Goal: Information Seeking & Learning: Understand process/instructions

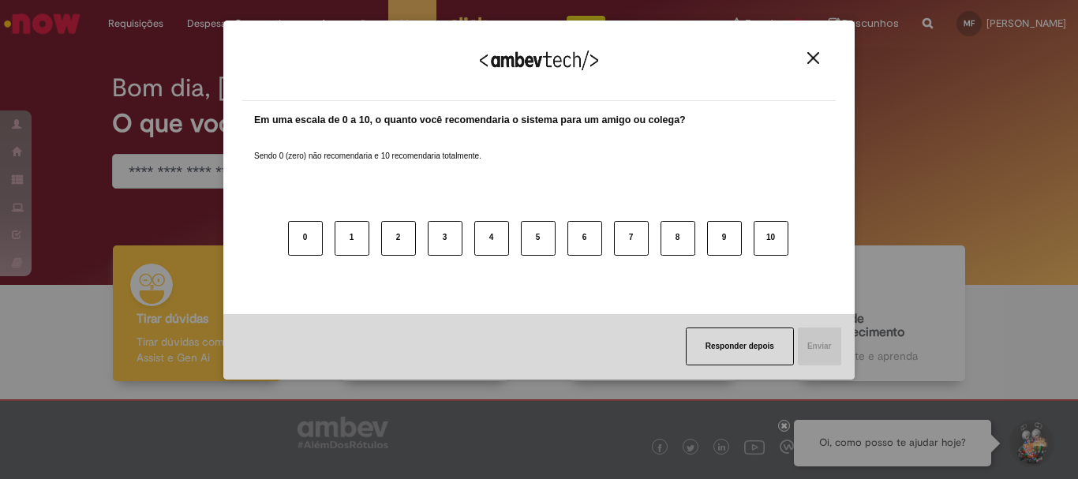
click at [182, 163] on div "Agradecemos seu feedback! Em uma escala de 0 a 10, o quanto você recomendaria o…" at bounding box center [539, 239] width 1078 height 479
click at [807, 61] on button "Close" at bounding box center [813, 57] width 21 height 13
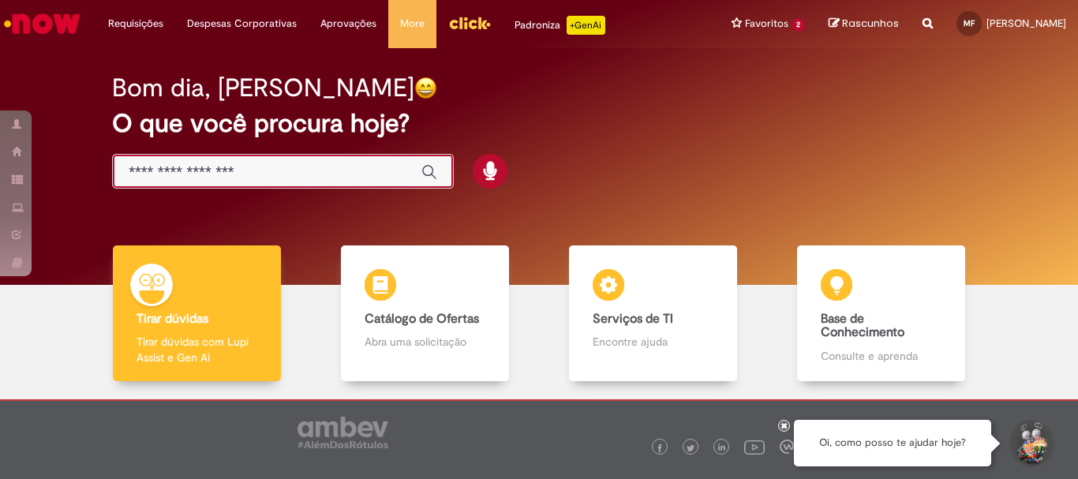
click at [234, 166] on input "Basta digitar aqui" at bounding box center [267, 172] width 277 height 18
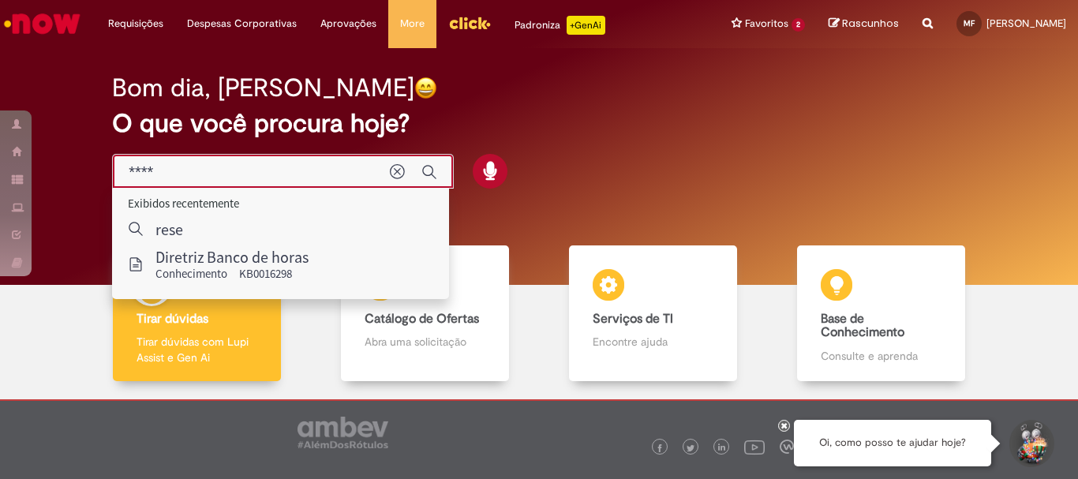
type input "*****"
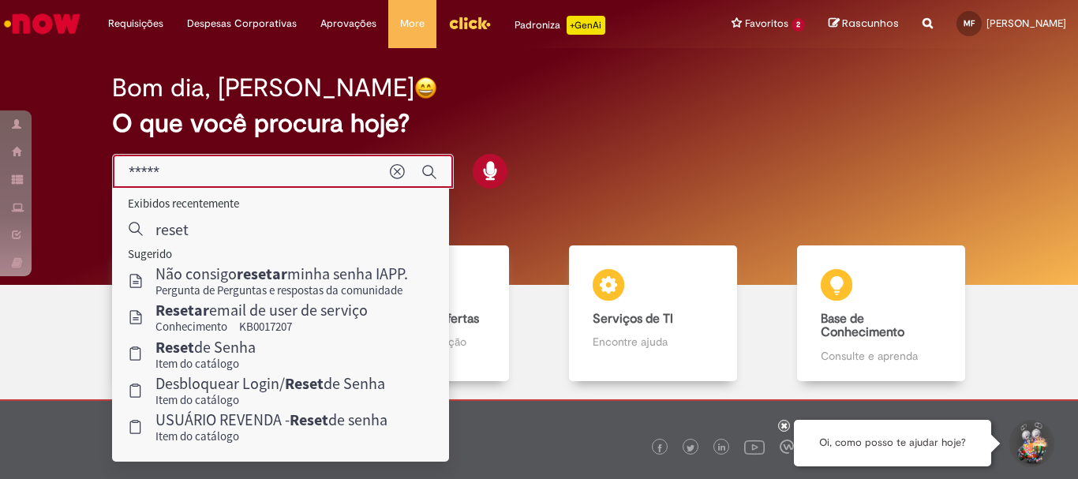
scroll to position [77, 0]
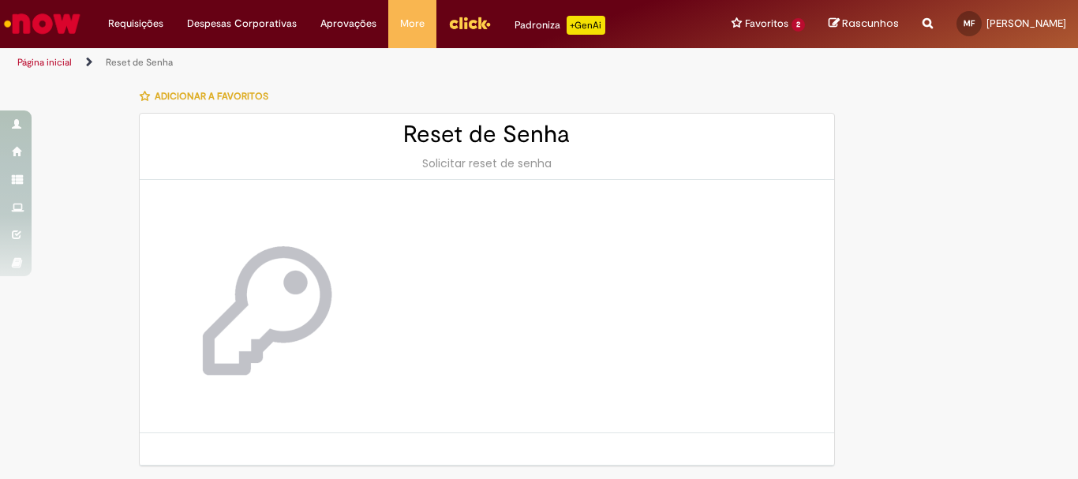
click at [244, 99] on span "Adicionar a Favoritos" at bounding box center [212, 96] width 114 height 13
click at [196, 93] on span "Adicionar a Favoritos" at bounding box center [212, 96] width 114 height 13
click at [571, 151] on div "Reset de Senha Solicitar reset de senha" at bounding box center [487, 147] width 695 height 66
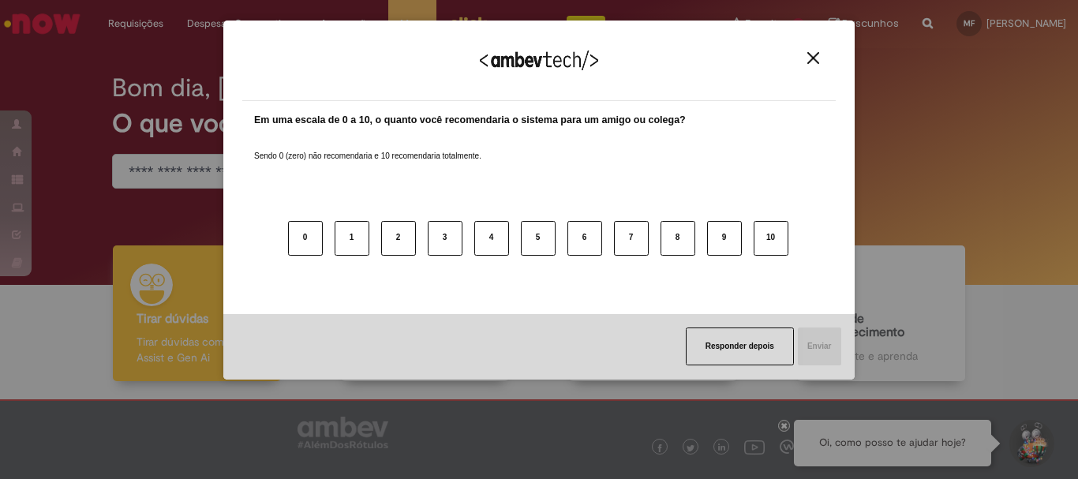
click at [812, 66] on div "Agradecemos seu feedback!" at bounding box center [539, 70] width 594 height 62
click at [815, 60] on img "Close" at bounding box center [813, 58] width 12 height 12
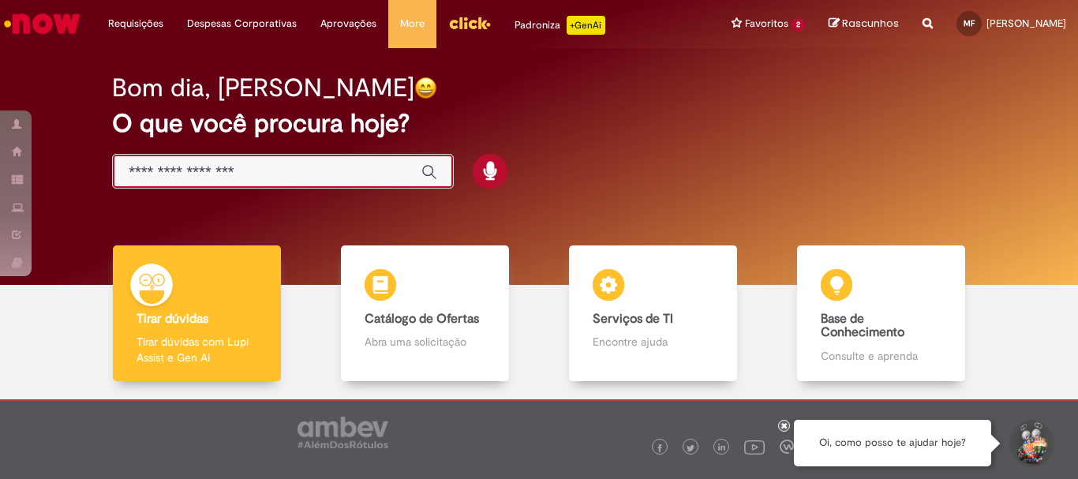
click at [136, 174] on input "Basta digitar aqui" at bounding box center [267, 172] width 277 height 18
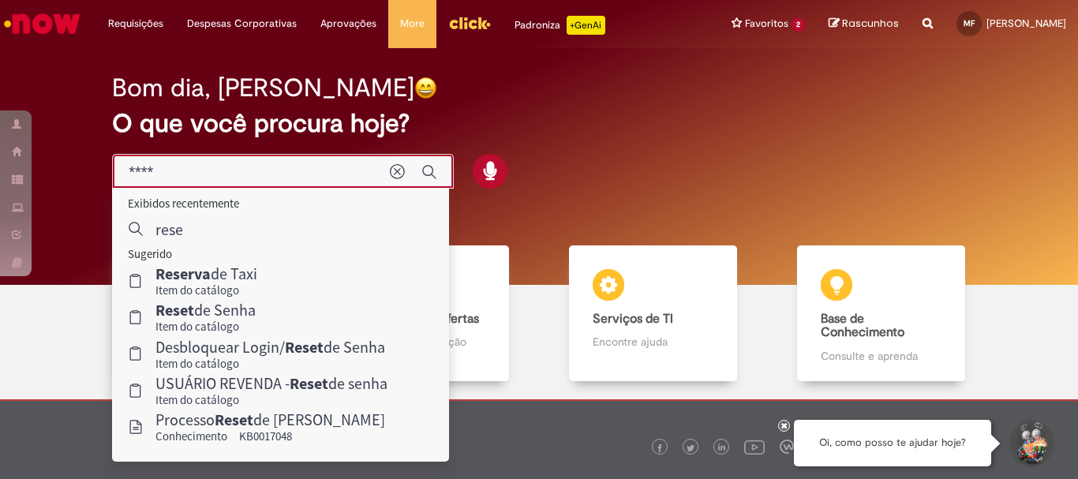
type input "*****"
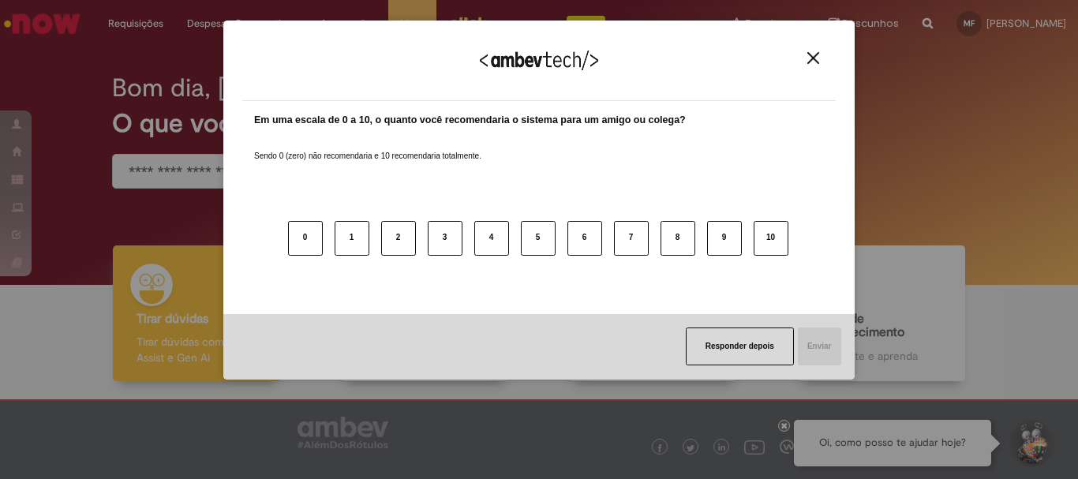
click at [819, 54] on button "Close" at bounding box center [813, 57] width 21 height 13
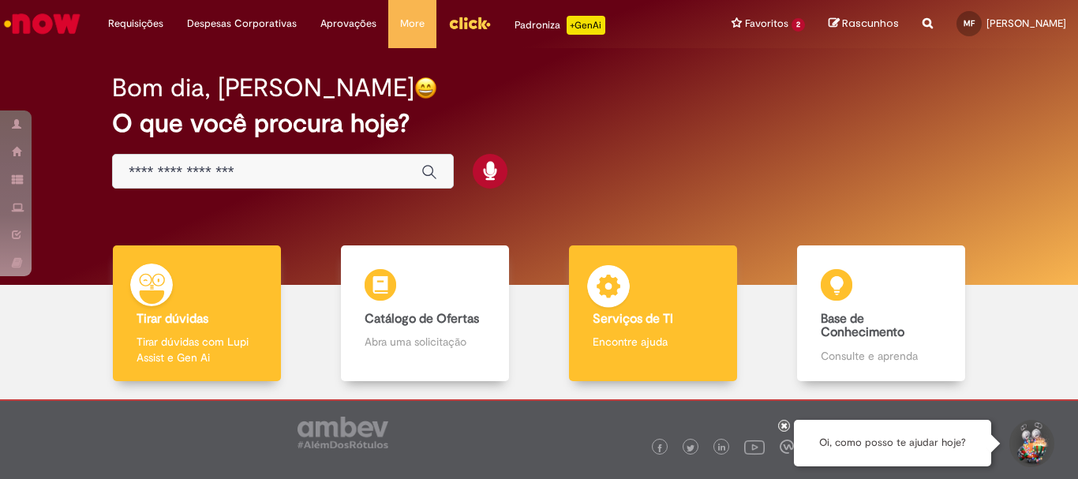
click at [609, 340] on p "Encontre ajuda" at bounding box center [653, 342] width 120 height 16
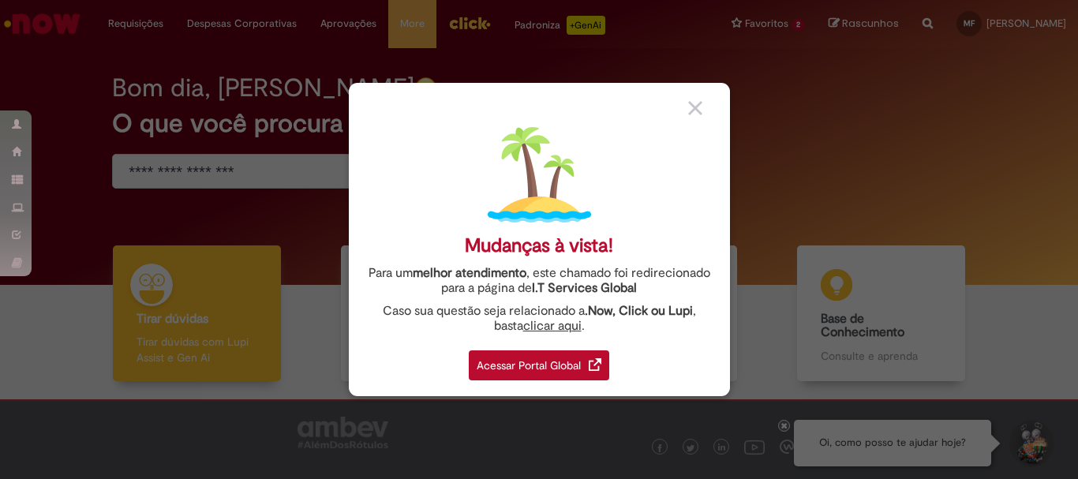
click at [684, 114] on div "Mudanças à vista! Para um melhor atendimento , este chamado foi redirecionado p…" at bounding box center [539, 239] width 381 height 313
click at [695, 109] on img at bounding box center [695, 108] width 14 height 14
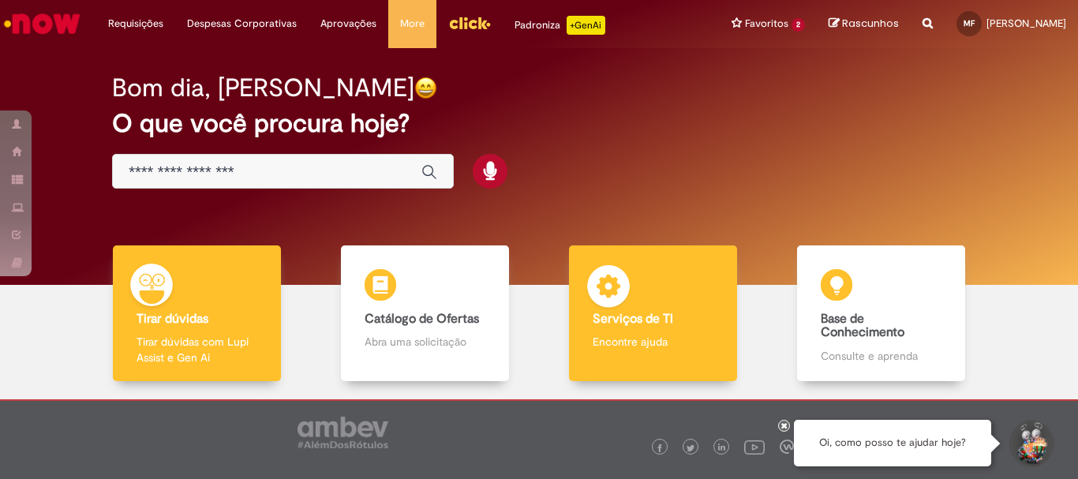
click at [664, 361] on div "Serviços de TI Serviços de TI Encontre ajuda" at bounding box center [652, 313] width 167 height 137
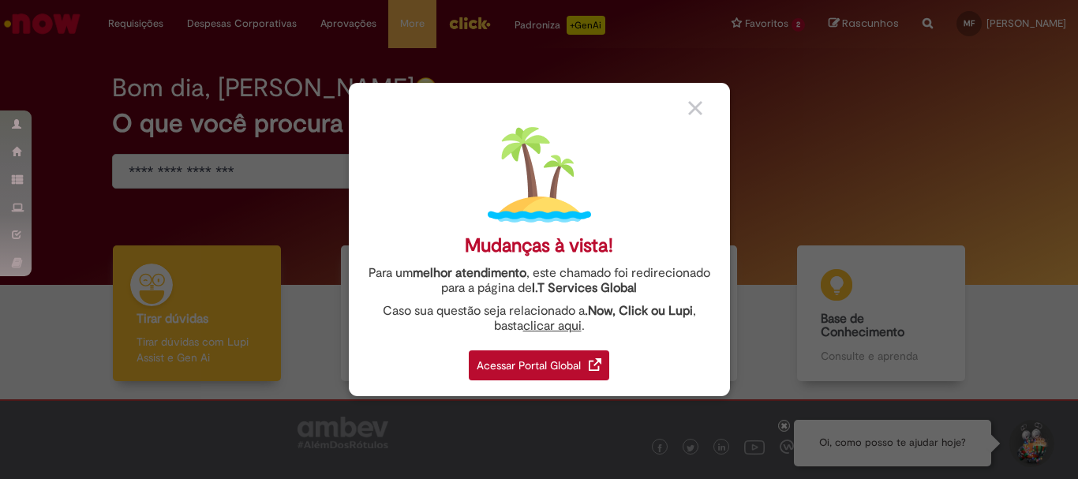
click at [540, 357] on div "Acessar Portal Global" at bounding box center [539, 365] width 140 height 30
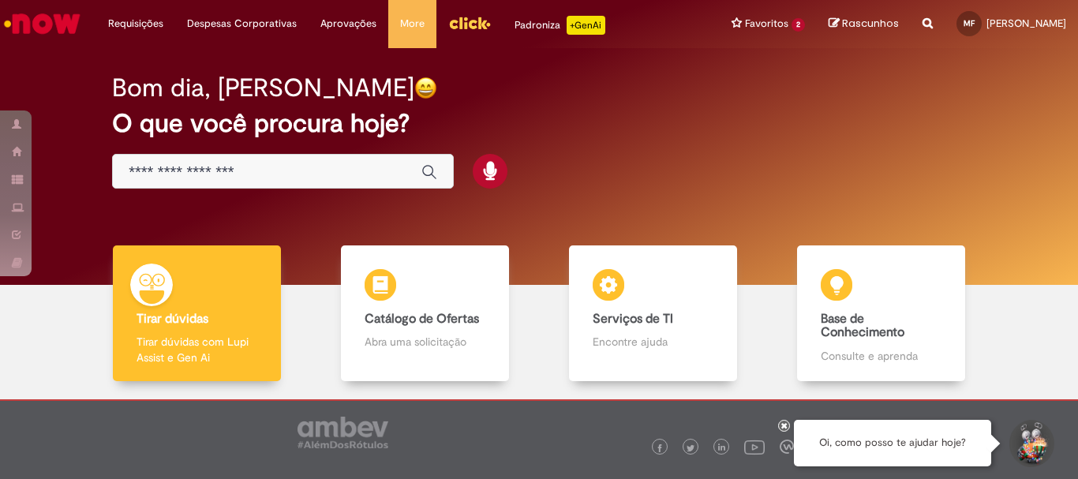
click at [203, 161] on div "Global" at bounding box center [283, 172] width 342 height 36
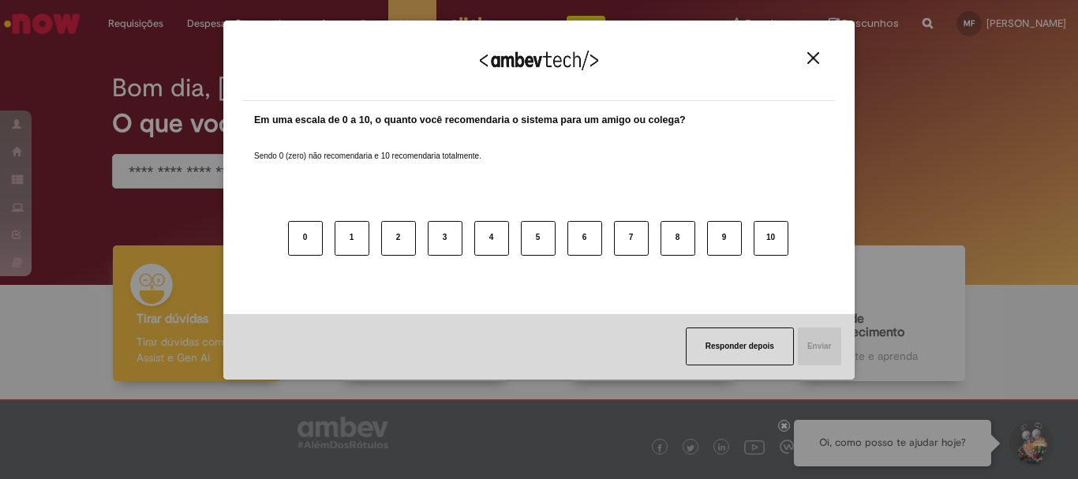
click at [802, 58] on div "Agradecemos seu feedback!" at bounding box center [539, 70] width 594 height 62
click at [811, 57] on img "Close" at bounding box center [813, 58] width 12 height 12
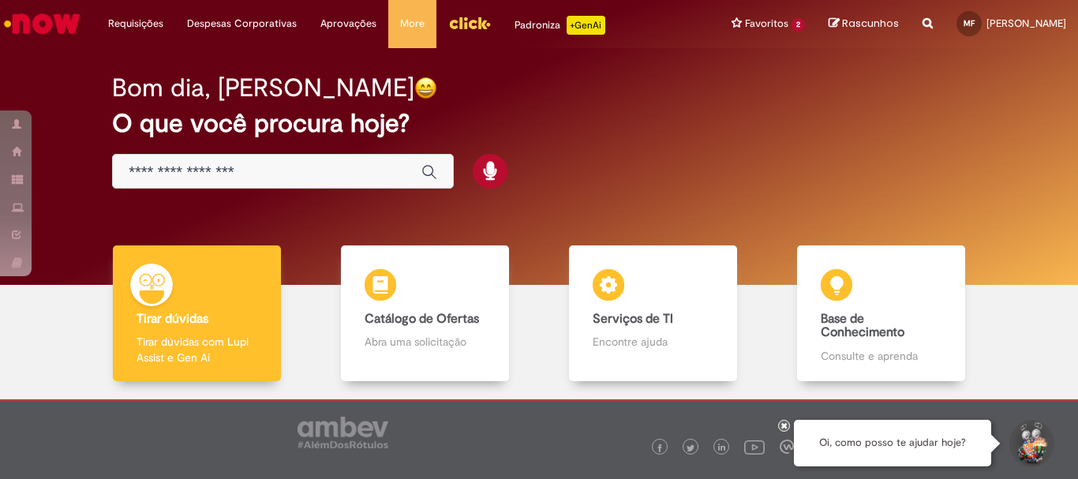
click at [271, 177] on input "Basta digitar aqui" at bounding box center [267, 172] width 277 height 18
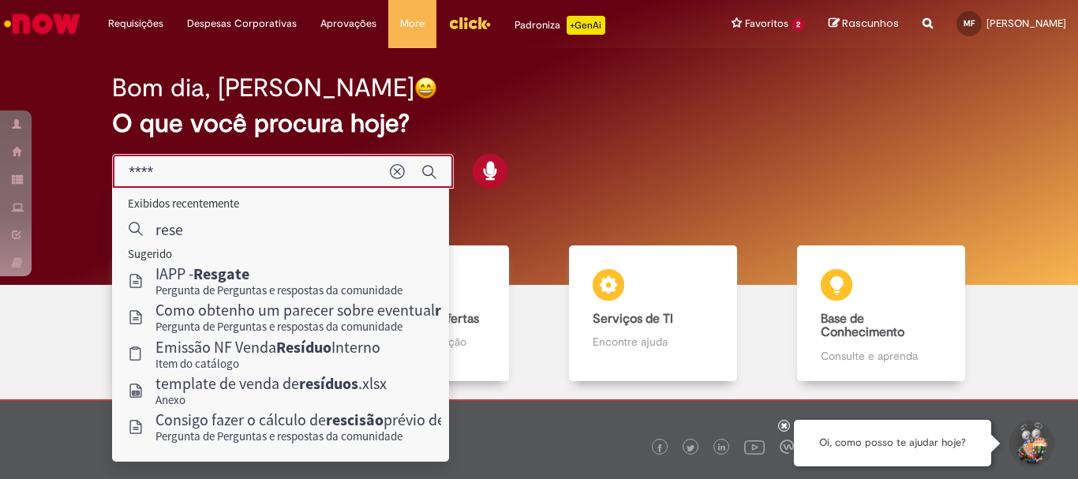
type input "*****"
